Goal: Participate in discussion: Engage in conversation with other users on a specific topic

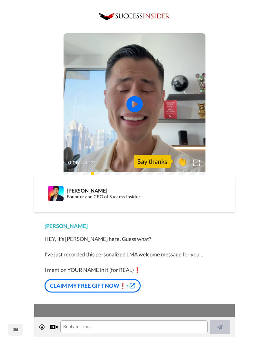
click at [136, 107] on icon at bounding box center [135, 104] width 16 height 16
click at [184, 158] on span "👏" at bounding box center [182, 161] width 16 height 10
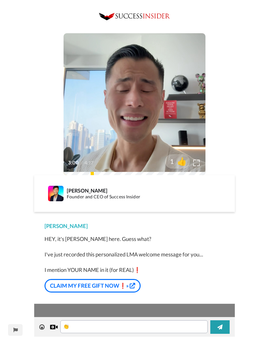
click at [198, 161] on div at bounding box center [178, 162] width 52 height 52
click at [96, 326] on textarea "👏" at bounding box center [133, 326] width 147 height 13
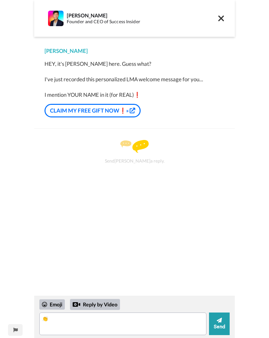
click at [224, 18] on icon at bounding box center [221, 18] width 7 height 9
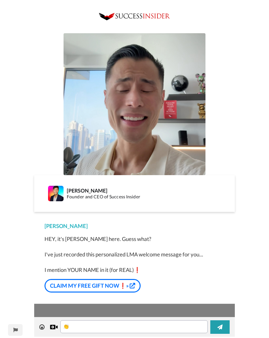
click at [151, 97] on img at bounding box center [135, 104] width 142 height 142
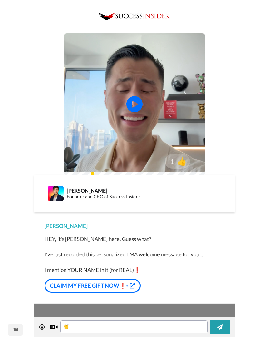
click at [137, 104] on icon "Play/Pause" at bounding box center [135, 104] width 16 height 29
click at [136, 108] on icon at bounding box center [135, 104] width 16 height 16
click at [130, 163] on div "0:08 / 4:17" at bounding box center [135, 165] width 142 height 14
click at [139, 104] on icon at bounding box center [135, 104] width 16 height 16
click at [137, 104] on icon "Play/Pause" at bounding box center [135, 104] width 16 height 29
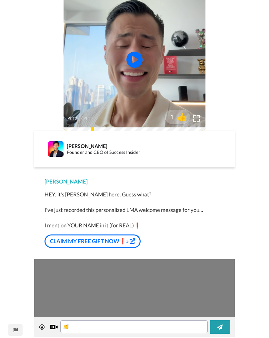
scroll to position [57, 0]
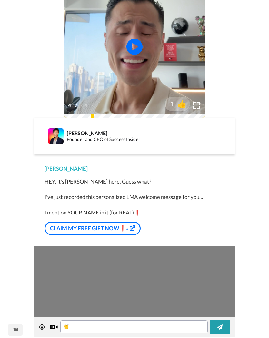
click at [122, 228] on link "CLAIM MY FREE GIFT NOW❗»" at bounding box center [93, 229] width 96 height 14
click at [119, 324] on textarea "👏" at bounding box center [133, 326] width 147 height 13
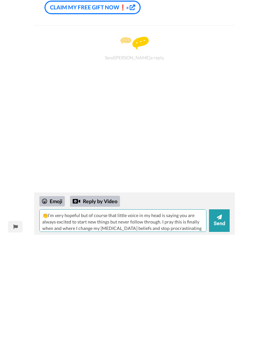
scroll to position [6, 0]
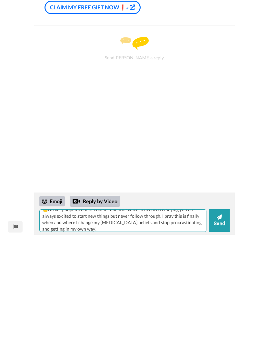
type textarea "👏I’m very hopeful but of course that little voice in my head is saying you are …"
click at [220, 313] on button "Send" at bounding box center [219, 324] width 21 height 23
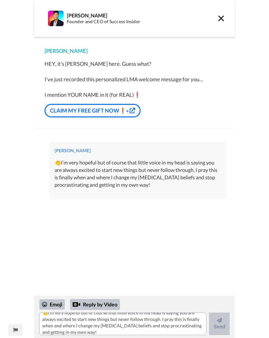
scroll to position [0, 0]
